Goal: Information Seeking & Learning: Learn about a topic

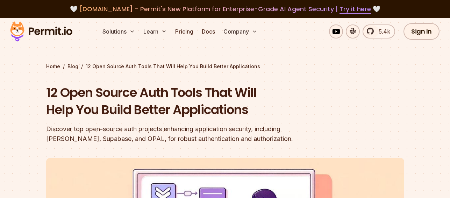
click at [260, 96] on h1 "12 Open Source Auth Tools That Will Help You Build Better Applications" at bounding box center [180, 101] width 268 height 35
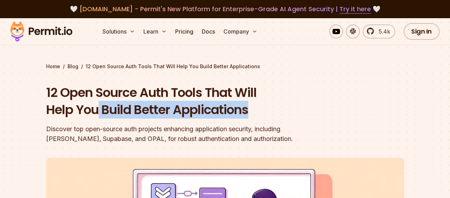
drag, startPoint x: 97, startPoint y: 107, endPoint x: 301, endPoint y: 112, distance: 204.1
click at [295, 112] on h1 "12 Open Source Auth Tools That Will Help You Build Better Applications" at bounding box center [180, 101] width 268 height 35
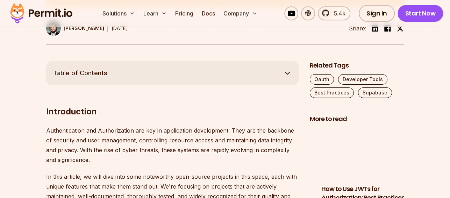
scroll to position [419, 0]
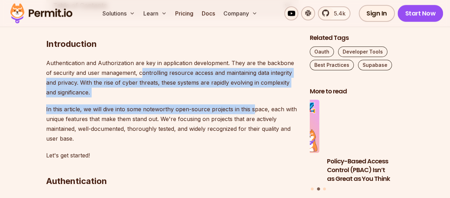
drag, startPoint x: 140, startPoint y: 72, endPoint x: 249, endPoint y: 111, distance: 115.8
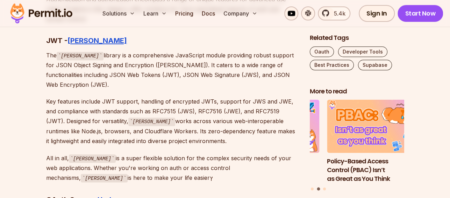
scroll to position [3179, 0]
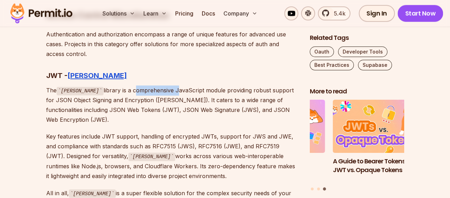
drag, startPoint x: 107, startPoint y: 80, endPoint x: 149, endPoint y: 80, distance: 41.6
click at [149, 85] on p "The [PERSON_NAME] library is a comprehensive JavaScript module providing robust…" at bounding box center [172, 104] width 252 height 39
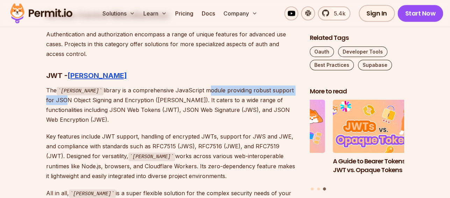
drag, startPoint x: 182, startPoint y: 79, endPoint x: 281, endPoint y: 80, distance: 98.9
click at [281, 85] on p "The [PERSON_NAME] library is a comprehensive JavaScript module providing robust…" at bounding box center [172, 104] width 252 height 39
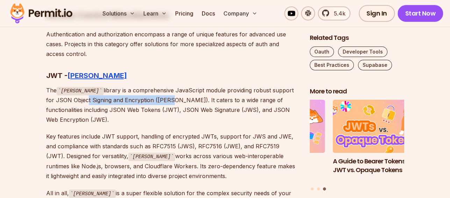
drag, startPoint x: 144, startPoint y: 91, endPoint x: 58, endPoint y: 89, distance: 86.0
click at [58, 89] on p "The [PERSON_NAME] library is a comprehensive JavaScript module providing robust…" at bounding box center [172, 104] width 252 height 39
click at [163, 95] on p "The [PERSON_NAME] library is a comprehensive JavaScript module providing robust…" at bounding box center [172, 104] width 252 height 39
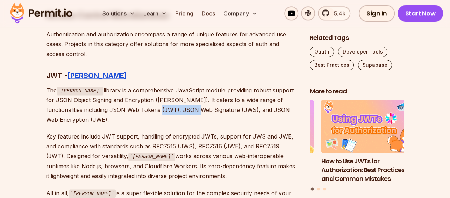
drag, startPoint x: 119, startPoint y: 98, endPoint x: 157, endPoint y: 97, distance: 38.4
click at [157, 97] on p "The [PERSON_NAME] library is a comprehensive JavaScript module providing robust…" at bounding box center [172, 104] width 252 height 39
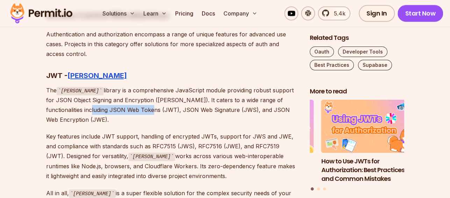
drag, startPoint x: 48, startPoint y: 98, endPoint x: 114, endPoint y: 98, distance: 65.7
click at [114, 98] on p "The [PERSON_NAME] library is a comprehensive JavaScript module providing robust…" at bounding box center [172, 104] width 252 height 39
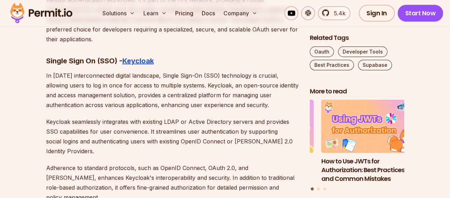
scroll to position [3669, 0]
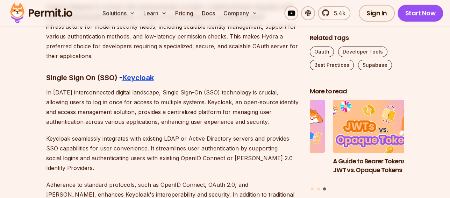
drag, startPoint x: 169, startPoint y: 71, endPoint x: 277, endPoint y: 100, distance: 111.1
click at [277, 100] on p "In [DATE] interconnected digital landscape, Single Sign-On (SSO) technology is …" at bounding box center [172, 106] width 252 height 39
drag, startPoint x: 43, startPoint y: 55, endPoint x: 119, endPoint y: 55, distance: 75.8
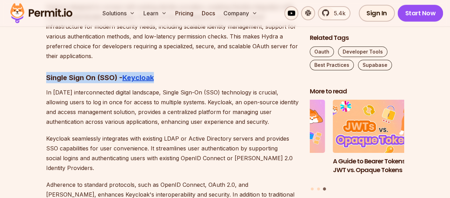
drag, startPoint x: 173, startPoint y: 55, endPoint x: 40, endPoint y: 55, distance: 132.8
copy h3 "Single Sign On (SSO) - Keycloak"
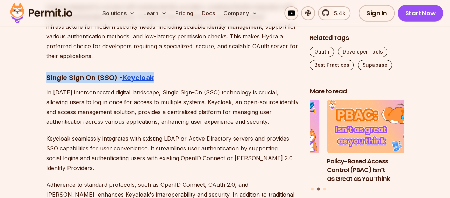
copy h3 "Single Sign On (SSO) - Keycloak"
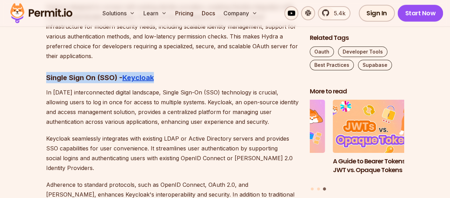
scroll to position [3738, 0]
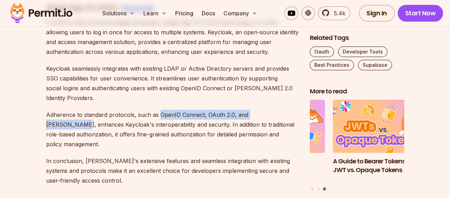
drag, startPoint x: 158, startPoint y: 84, endPoint x: 282, endPoint y: 82, distance: 123.7
click at [282, 110] on p "Adherence to standard protocols, such as OpenID Connect, OAuth 2.0, and [PERSON…" at bounding box center [172, 129] width 252 height 39
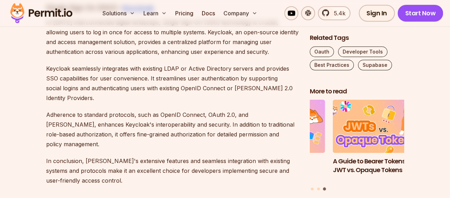
click at [120, 110] on p "Adherence to standard protocols, such as OpenID Connect, OAuth 2.0, and [PERSON…" at bounding box center [172, 129] width 252 height 39
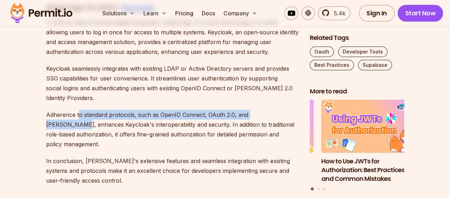
drag, startPoint x: 79, startPoint y: 83, endPoint x: 285, endPoint y: 82, distance: 206.1
click at [285, 110] on p "Adherence to standard protocols, such as OpenID Connect, OAuth 2.0, and [PERSON…" at bounding box center [172, 129] width 252 height 39
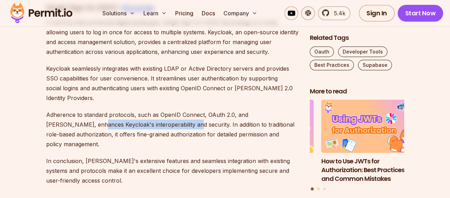
drag, startPoint x: 55, startPoint y: 94, endPoint x: 159, endPoint y: 97, distance: 103.8
click at [157, 110] on p "Adherence to standard protocols, such as OpenID Connect, OAuth 2.0, and [PERSON…" at bounding box center [172, 129] width 252 height 39
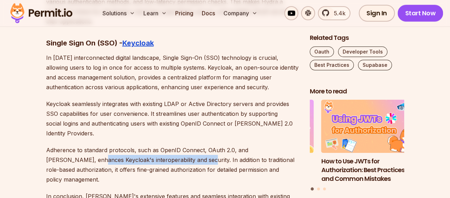
scroll to position [3703, 0]
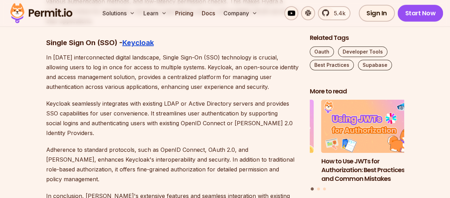
click at [193, 52] on p "In [DATE] interconnected digital landscape, Single Sign-On (SSO) technology is …" at bounding box center [172, 71] width 252 height 39
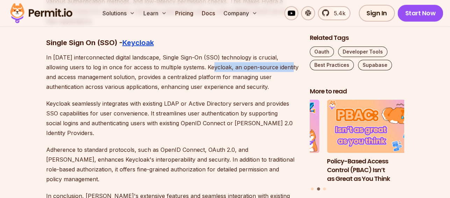
drag, startPoint x: 209, startPoint y: 45, endPoint x: 289, endPoint y: 45, distance: 80.0
click at [289, 52] on p "In [DATE] interconnected digital landscape, Single Sign-On (SSO) technology is …" at bounding box center [172, 71] width 252 height 39
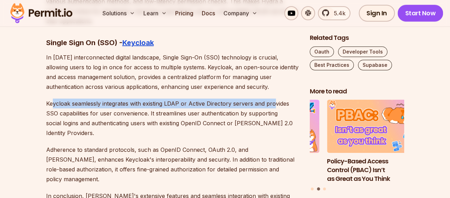
drag, startPoint x: 52, startPoint y: 82, endPoint x: 271, endPoint y: 82, distance: 219.1
click at [271, 99] on p "Keycloak seamlessly integrates with existing LDAP or Active Directory servers a…" at bounding box center [172, 118] width 252 height 39
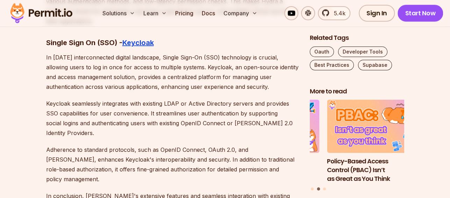
click at [193, 100] on p "Keycloak seamlessly integrates with existing LDAP or Active Directory servers a…" at bounding box center [172, 118] width 252 height 39
click at [173, 103] on p "Keycloak seamlessly integrates with existing LDAP or Active Directory servers a…" at bounding box center [172, 118] width 252 height 39
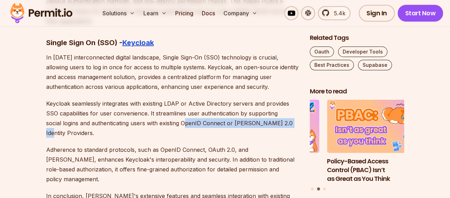
drag, startPoint x: 167, startPoint y: 101, endPoint x: 275, endPoint y: 101, distance: 108.0
click at [275, 101] on p "Keycloak seamlessly integrates with existing LDAP or Active Directory servers a…" at bounding box center [172, 118] width 252 height 39
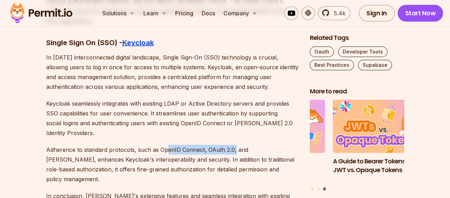
drag, startPoint x: 164, startPoint y: 118, endPoint x: 233, endPoint y: 117, distance: 69.2
click at [233, 145] on p "Adherence to standard protocols, such as OpenID Connect, OAuth 2.0, and [PERSON…" at bounding box center [172, 164] width 252 height 39
click at [235, 145] on p "Adherence to standard protocols, such as OpenID Connect, OAuth 2.0, and [PERSON…" at bounding box center [172, 164] width 252 height 39
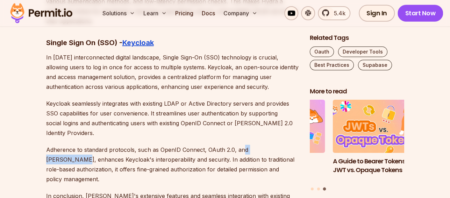
drag, startPoint x: 239, startPoint y: 118, endPoint x: 195, endPoint y: 121, distance: 43.4
click at [283, 145] on p "Adherence to standard protocols, such as OpenID Connect, OAuth 2.0, and [PERSON…" at bounding box center [172, 164] width 252 height 39
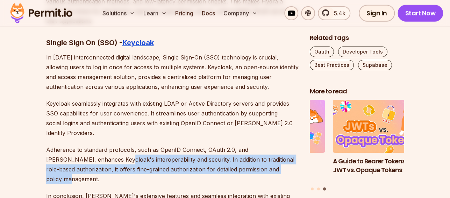
drag, startPoint x: 78, startPoint y: 128, endPoint x: 269, endPoint y: 141, distance: 190.8
click at [269, 145] on p "Adherence to standard protocols, such as OpenID Connect, OAuth 2.0, and [PERSON…" at bounding box center [172, 164] width 252 height 39
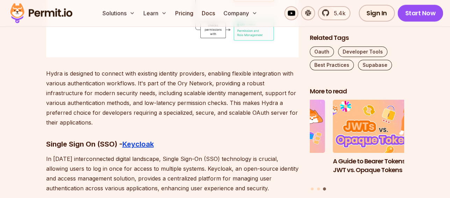
scroll to position [3599, 0]
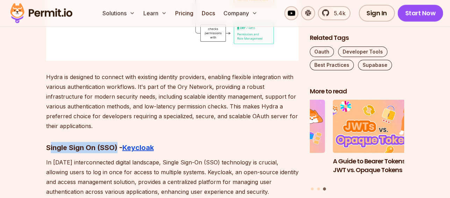
drag, startPoint x: 49, startPoint y: 126, endPoint x: 116, endPoint y: 129, distance: 66.4
click at [116, 143] on strong "Single Sign On (SSO) -" at bounding box center [84, 147] width 76 height 8
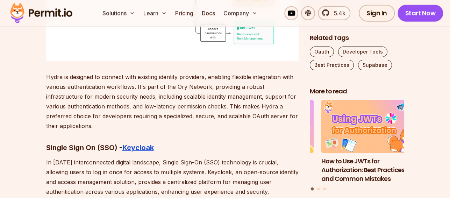
click at [48, 143] on strong "Single Sign On (SSO) -" at bounding box center [84, 147] width 76 height 8
drag, startPoint x: 43, startPoint y: 125, endPoint x: 119, endPoint y: 126, distance: 75.5
copy strong "Single Sign On (SSO)"
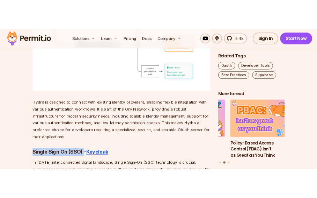
scroll to position [3564, 0]
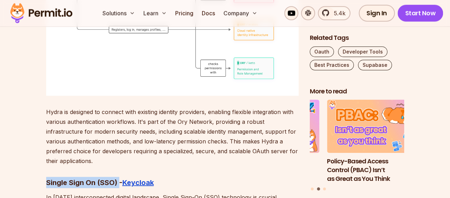
copy strong "Single Sign On (SSO)"
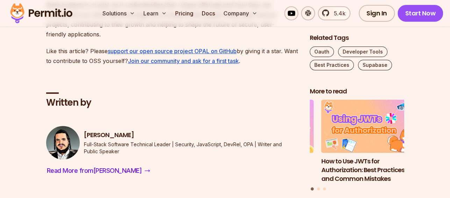
scroll to position [4137, 0]
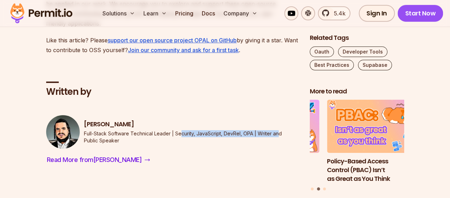
drag, startPoint x: 181, startPoint y: 93, endPoint x: 275, endPoint y: 93, distance: 94.0
click at [278, 130] on p "Full-Stack Software Technical Leader | Security, JavaScript, DevRel, OPA | Writ…" at bounding box center [191, 137] width 215 height 14
click at [237, 130] on p "Full-Stack Software Technical Leader | Security, JavaScript, DevRel, OPA | Writ…" at bounding box center [191, 137] width 215 height 14
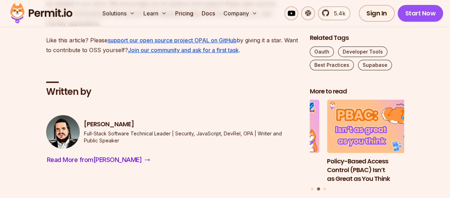
click at [267, 130] on p "Full-Stack Software Technical Leader | Security, JavaScript, DevRel, OPA | Writ…" at bounding box center [191, 137] width 215 height 14
drag, startPoint x: 105, startPoint y: 98, endPoint x: 155, endPoint y: 98, distance: 49.6
click at [153, 130] on p "Full-Stack Software Technical Leader | Security, JavaScript, DevRel, OPA | Writ…" at bounding box center [191, 137] width 215 height 14
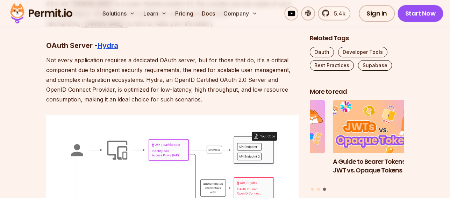
scroll to position [3333, 0]
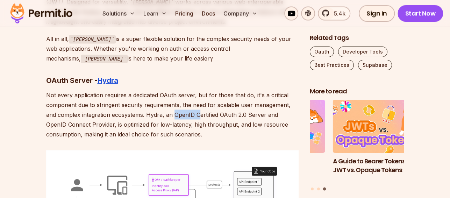
drag, startPoint x: 174, startPoint y: 92, endPoint x: 204, endPoint y: 92, distance: 30.1
click at [201, 91] on p "Not every application requires a dedicated OAuth server, but for those that do,…" at bounding box center [172, 114] width 252 height 49
click at [220, 92] on p "Not every application requires a dedicated OAuth server, but for those that do,…" at bounding box center [172, 114] width 252 height 49
drag, startPoint x: 264, startPoint y: 92, endPoint x: 245, endPoint y: 92, distance: 19.2
click at [264, 92] on p "Not every application requires a dedicated OAuth server, but for those that do,…" at bounding box center [172, 114] width 252 height 49
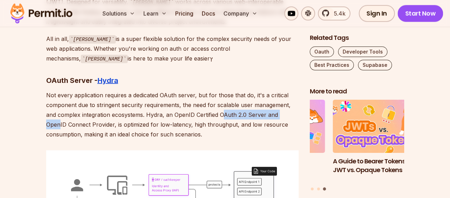
drag, startPoint x: 221, startPoint y: 93, endPoint x: 290, endPoint y: 92, distance: 69.5
click at [290, 92] on p "Not every application requires a dedicated OAuth server, but for those that do,…" at bounding box center [172, 114] width 252 height 49
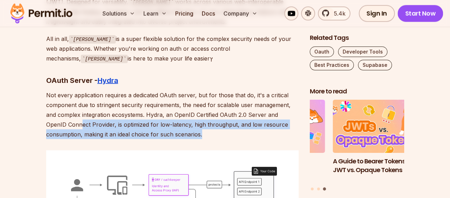
drag, startPoint x: 59, startPoint y: 104, endPoint x: 239, endPoint y: 113, distance: 180.5
click at [239, 113] on p "Not every application requires a dedicated OAuth server, but for those that do,…" at bounding box center [172, 114] width 252 height 49
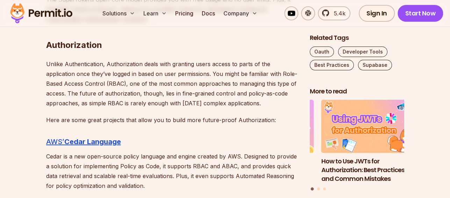
scroll to position [1517, 0]
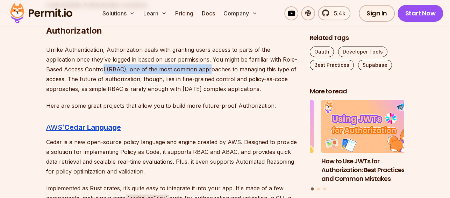
drag, startPoint x: 85, startPoint y: 70, endPoint x: 188, endPoint y: 93, distance: 105.2
click at [190, 69] on p "Unlike Authentication, Authorization deals with granting users access to parts …" at bounding box center [172, 69] width 252 height 49
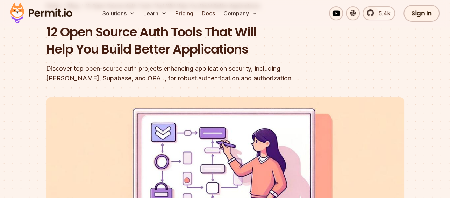
scroll to position [49, 0]
